Goal: Task Accomplishment & Management: Complete application form

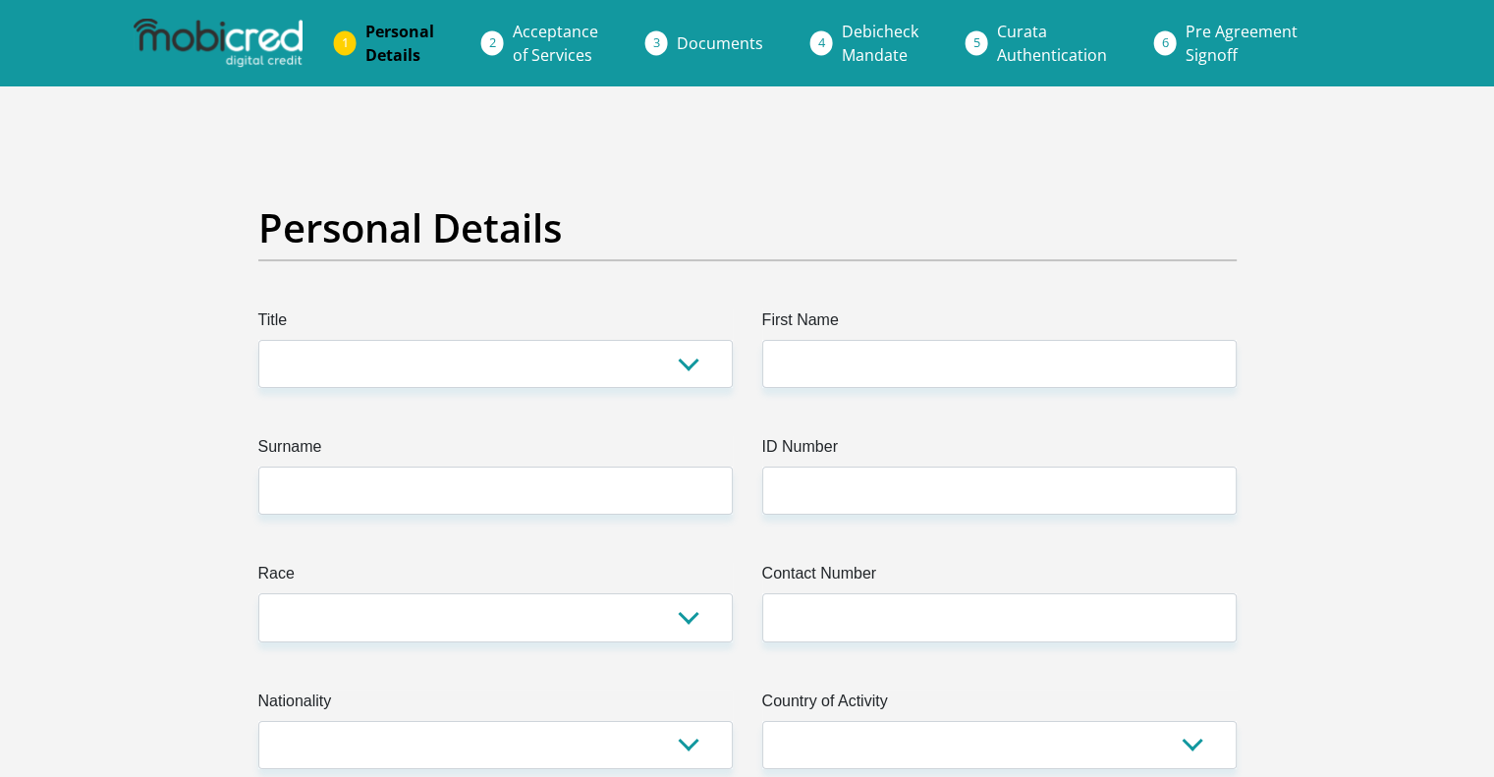
click at [1016, 32] on span "Curata Authentication" at bounding box center [1052, 43] width 110 height 45
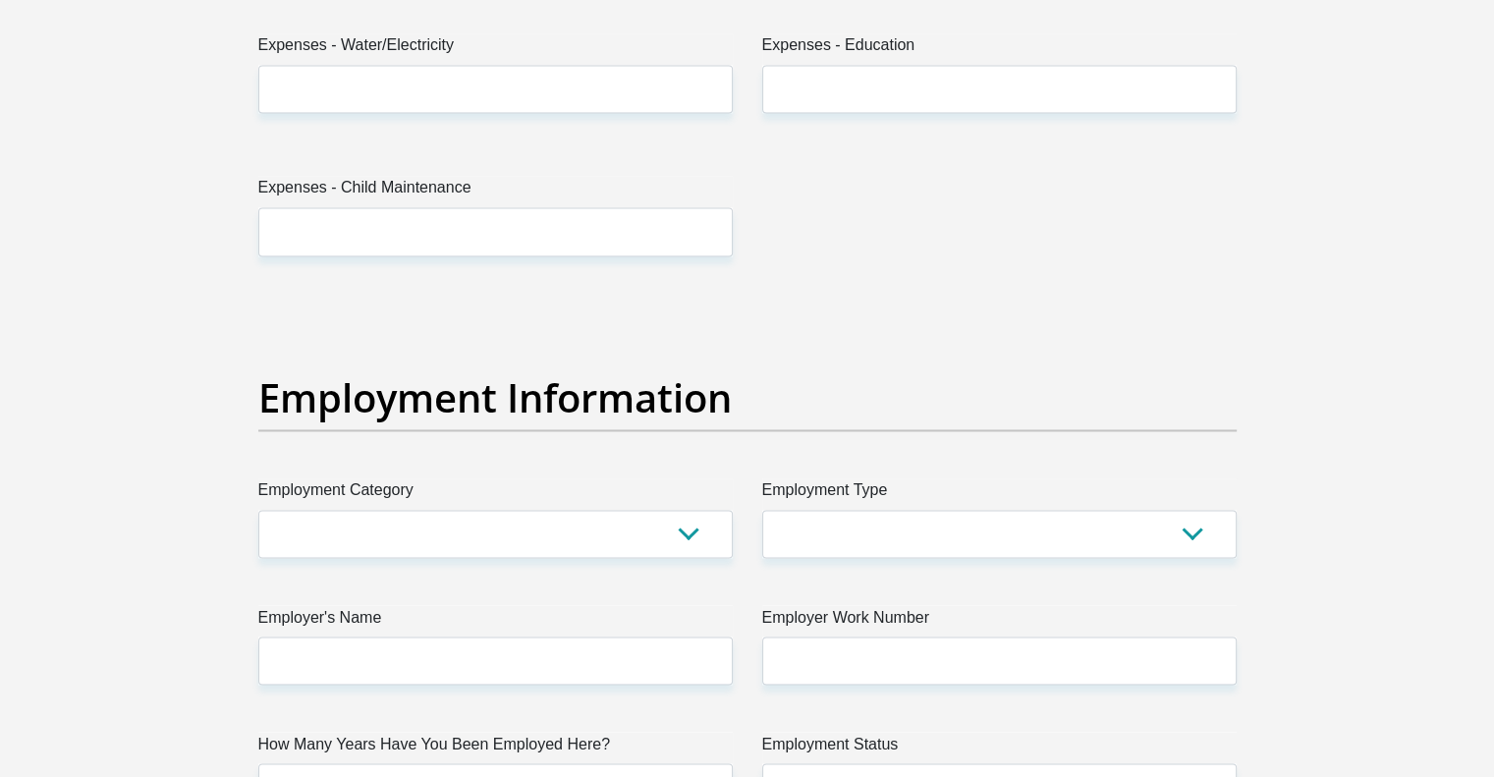
scroll to position [3321, 0]
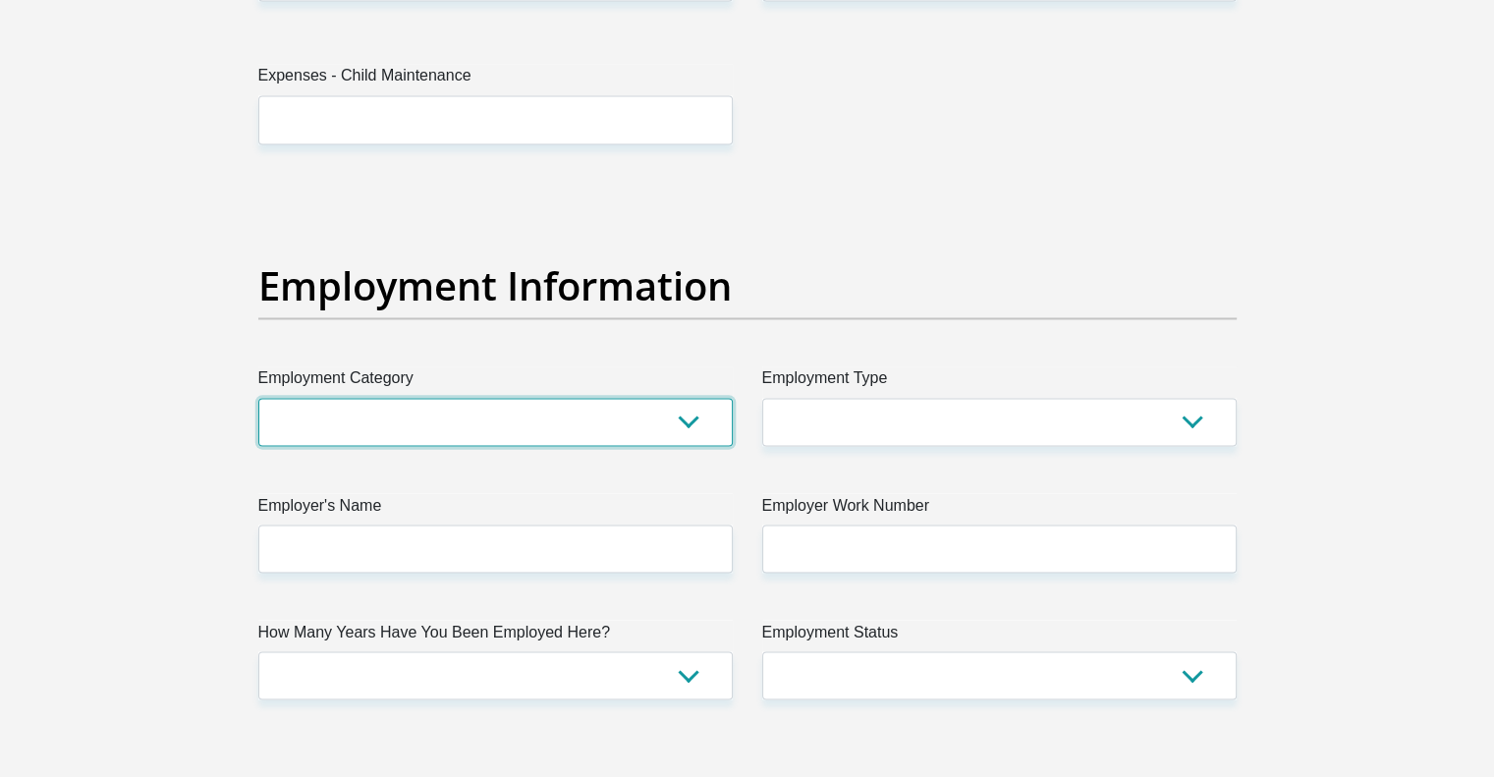
click at [695, 425] on select "AGRICULTURE ALCOHOL & TOBACCO CONSTRUCTION MATERIALS METALLURGY EQUIPMENT FOR R…" at bounding box center [495, 422] width 474 height 48
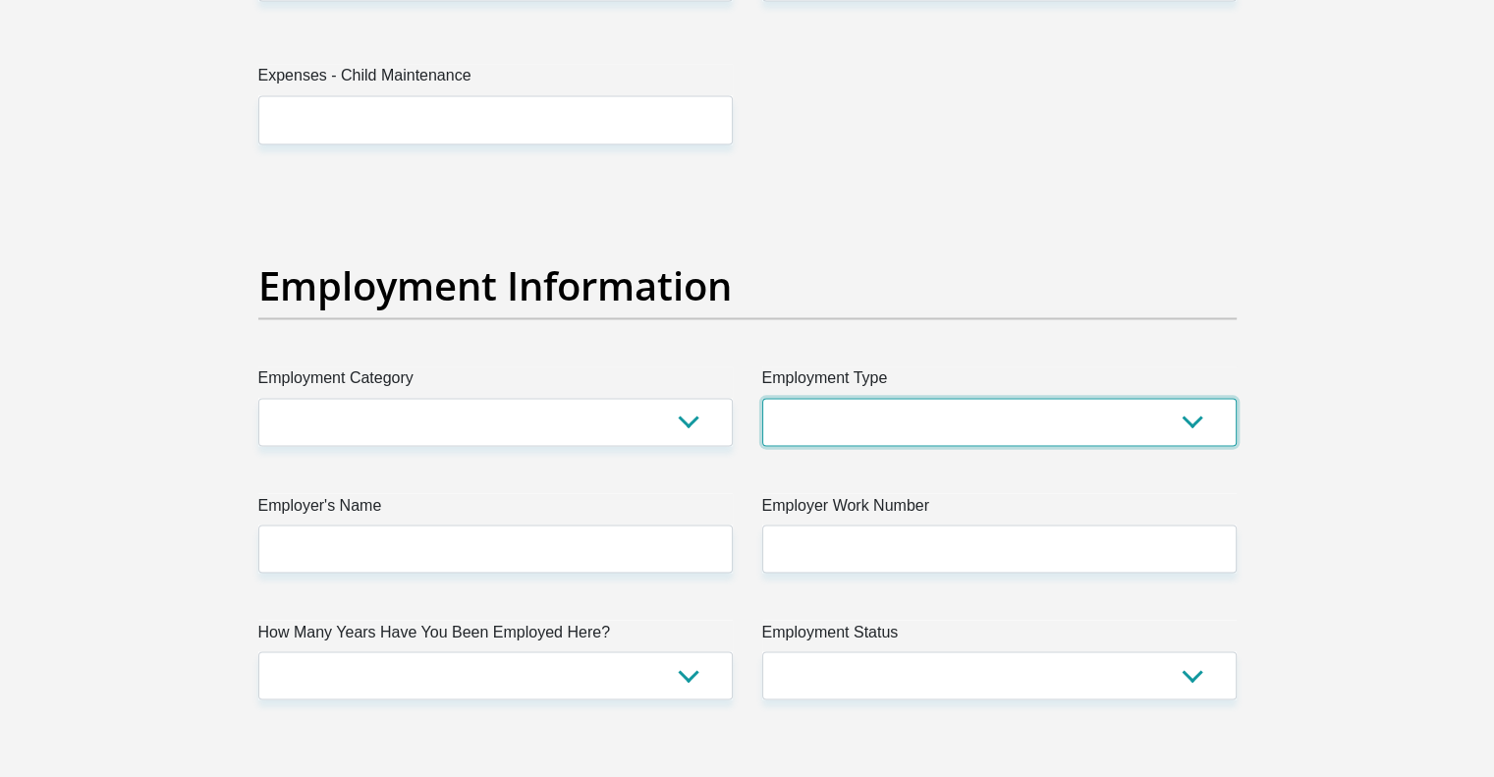
click at [847, 419] on select "College/Lecturer Craft Seller Creative Driver Executive Farmer Forces - Non Com…" at bounding box center [999, 422] width 474 height 48
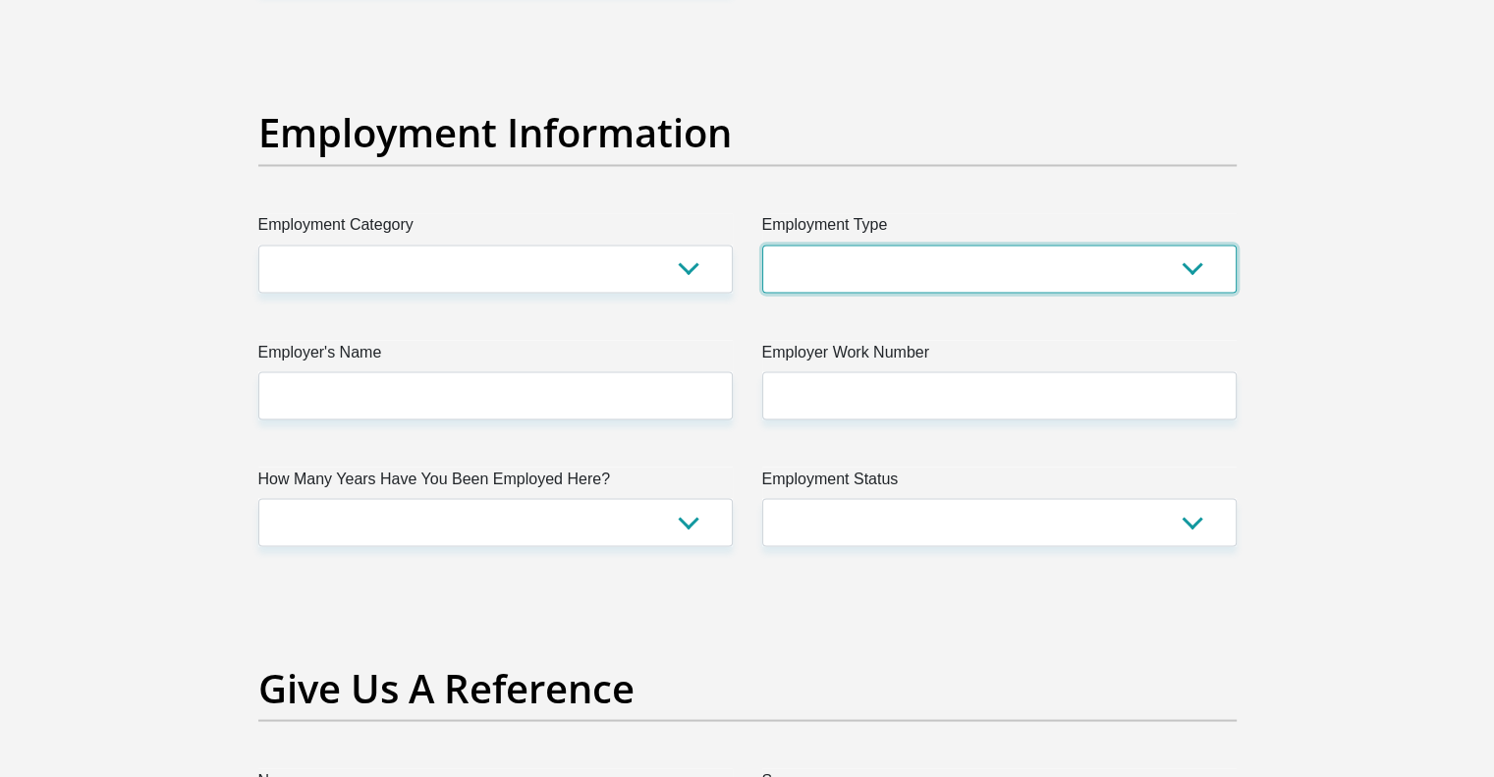
scroll to position [3484, 0]
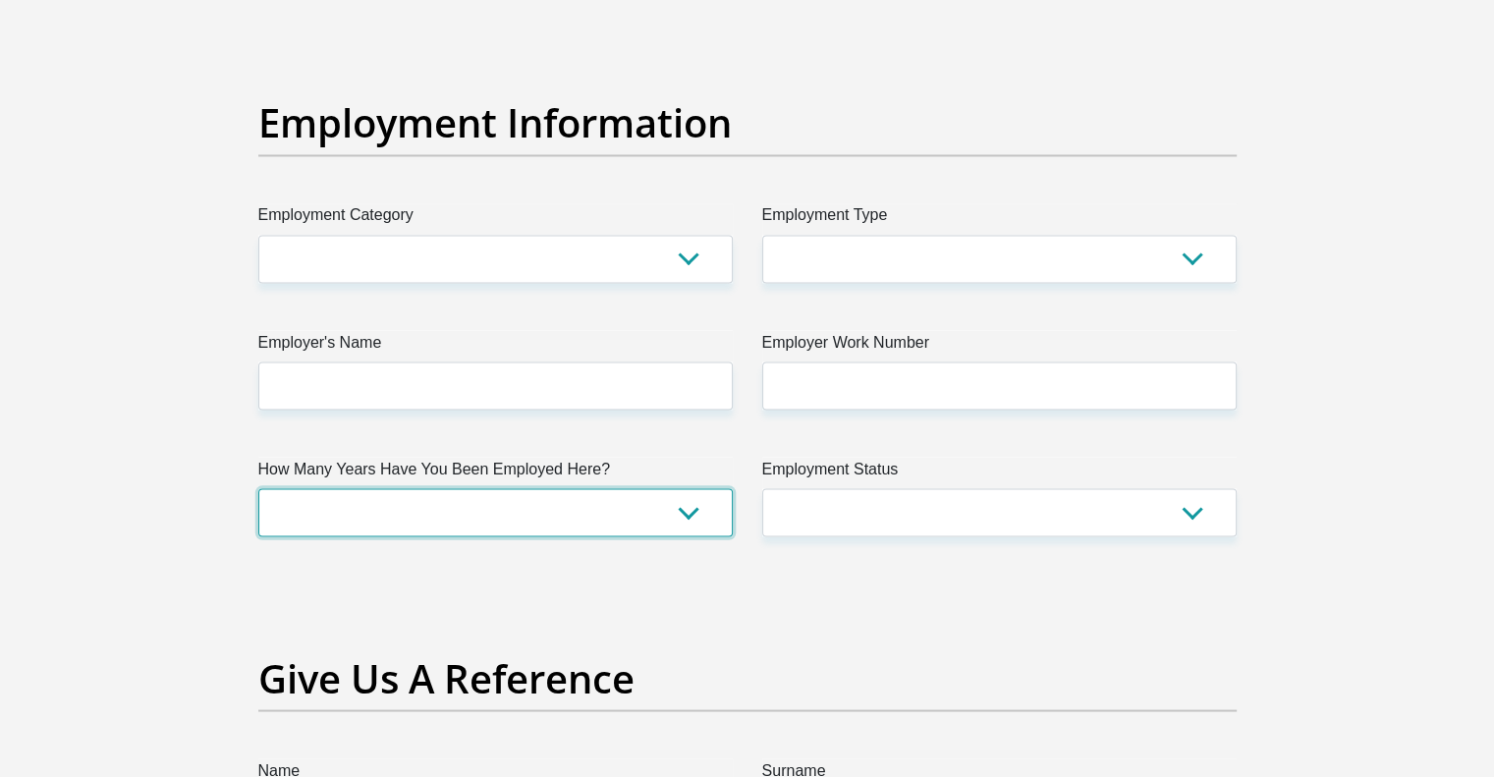
click at [695, 502] on select "less than 1 year 1-3 years 3-5 years 5+ years" at bounding box center [495, 512] width 474 height 48
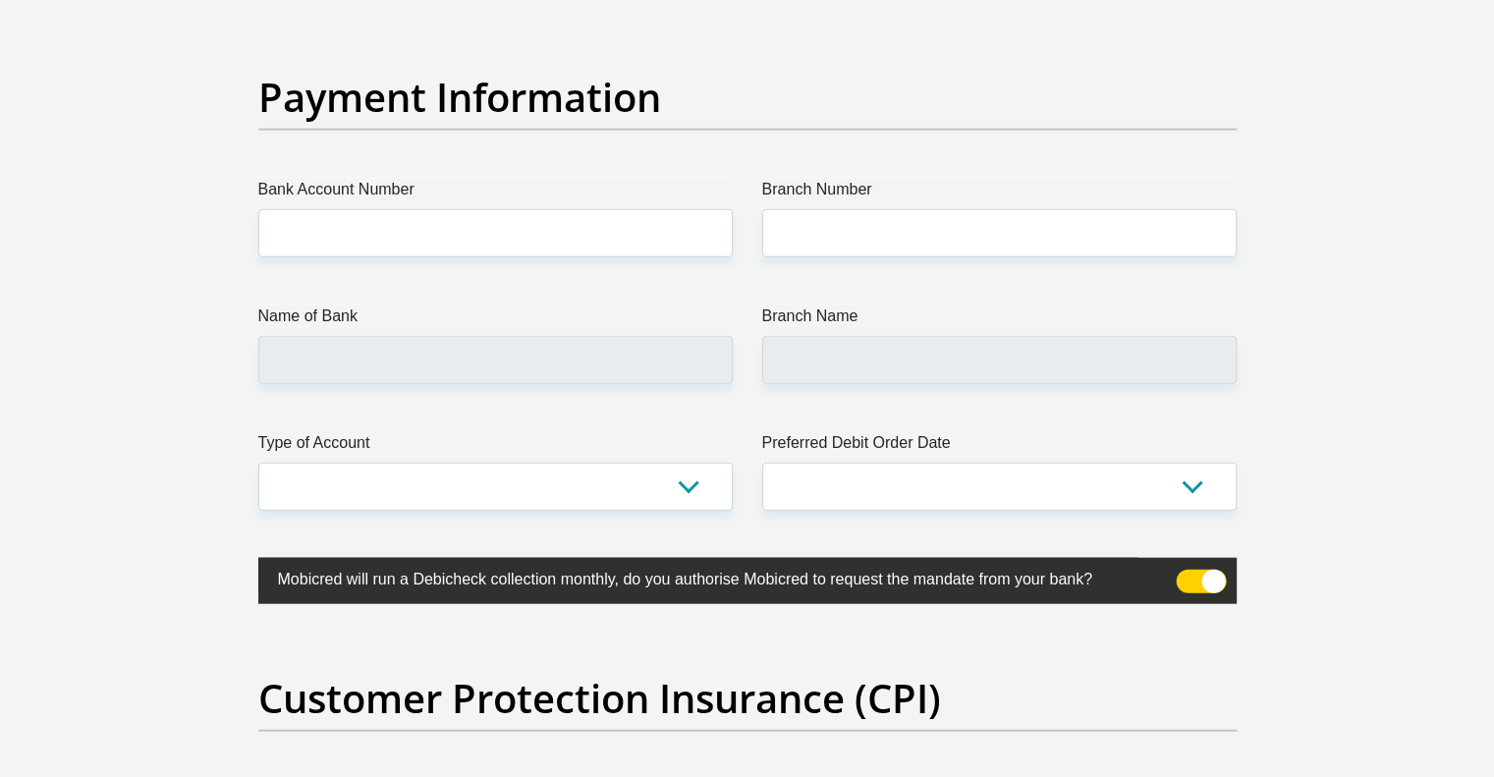
scroll to position [4540, 0]
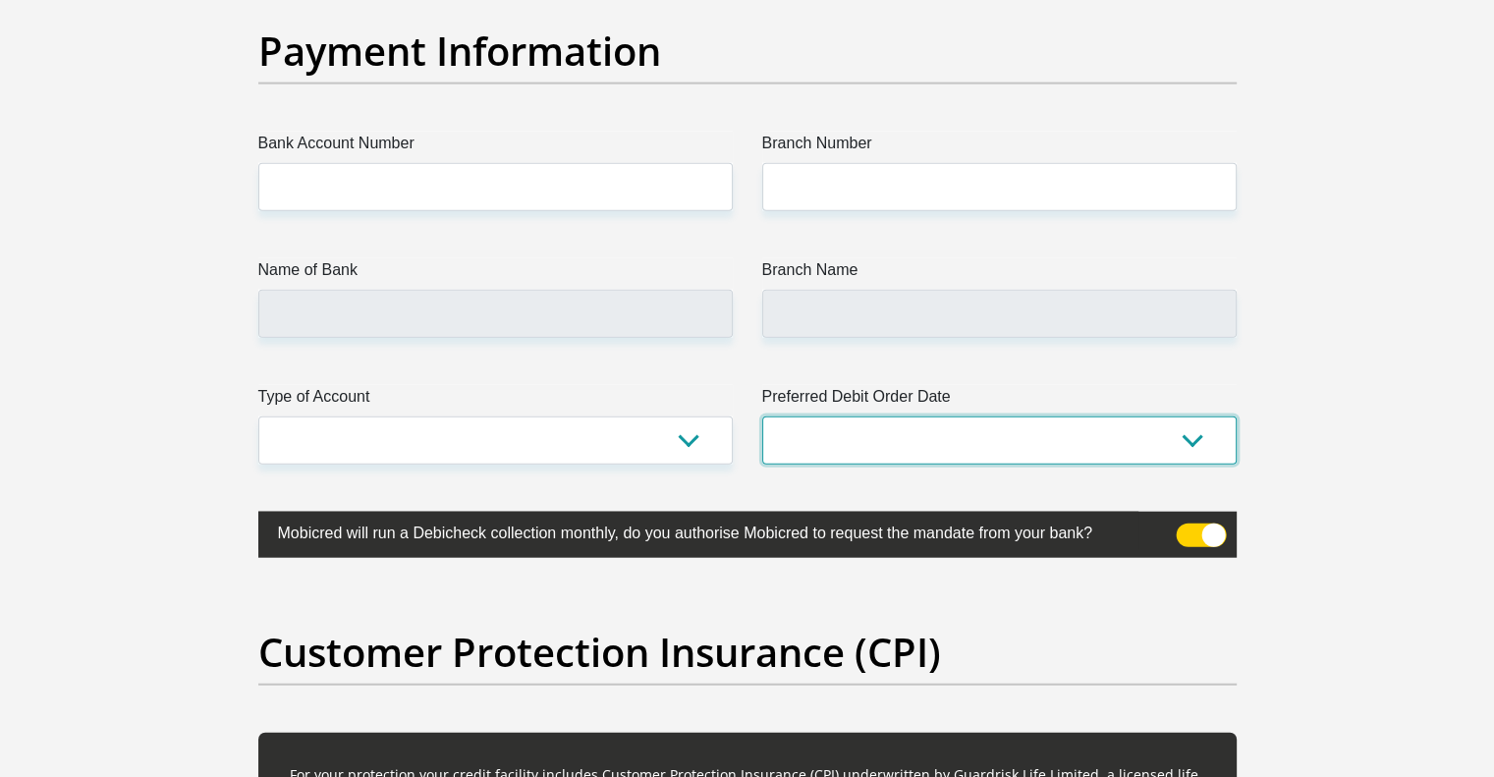
click at [907, 428] on select "1st 2nd 3rd 4th 5th 7th 18th 19th 20th 21st 22nd 23rd 24th 25th 26th 27th 28th …" at bounding box center [999, 440] width 474 height 48
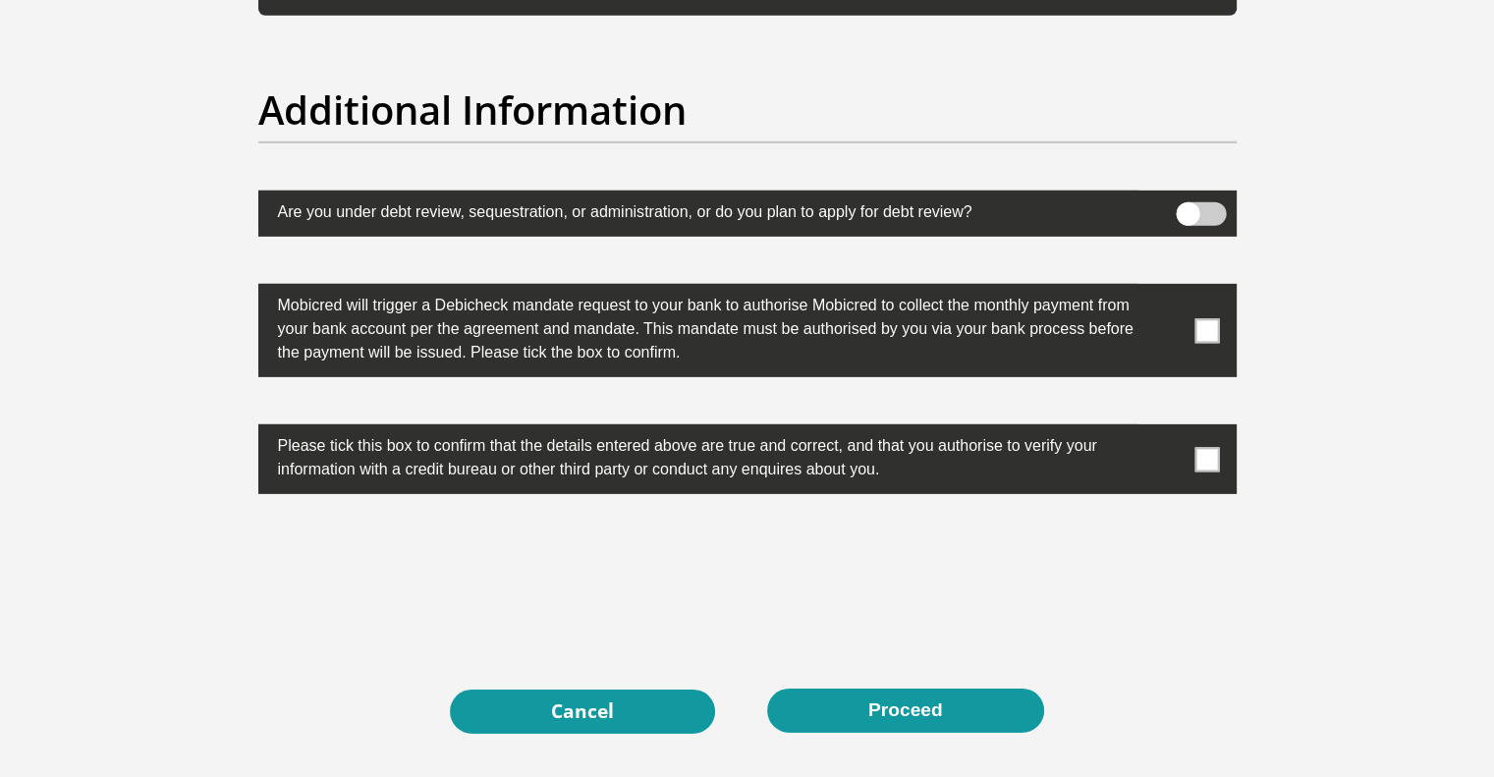
scroll to position [6265, 0]
